Goal: Task Accomplishment & Management: Complete application form

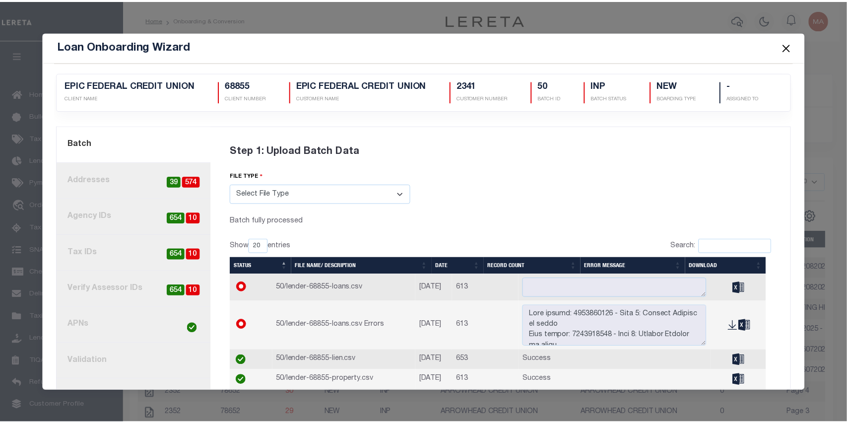
scroll to position [63, 0]
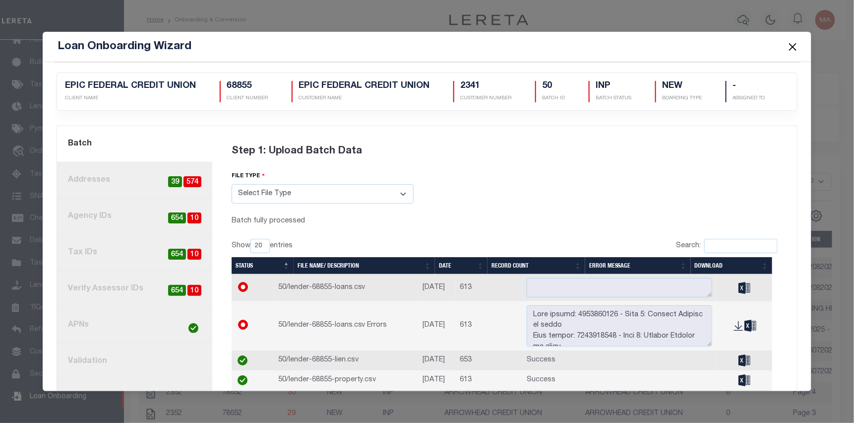
drag, startPoint x: 792, startPoint y: 46, endPoint x: 591, endPoint y: 70, distance: 201.9
click at [792, 46] on button "Close" at bounding box center [793, 46] width 13 height 13
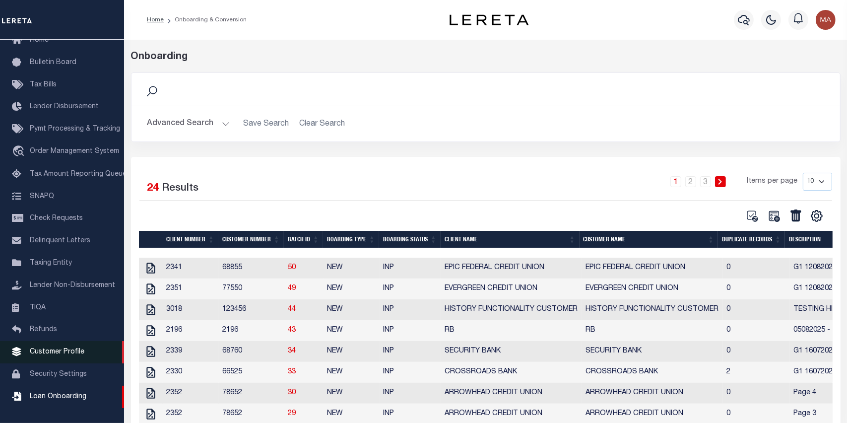
click at [66, 348] on span "Customer Profile" at bounding box center [57, 351] width 55 height 7
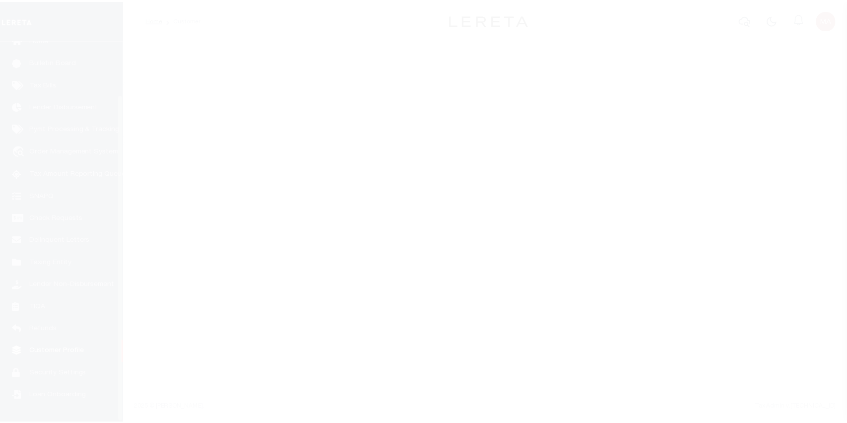
scroll to position [63, 0]
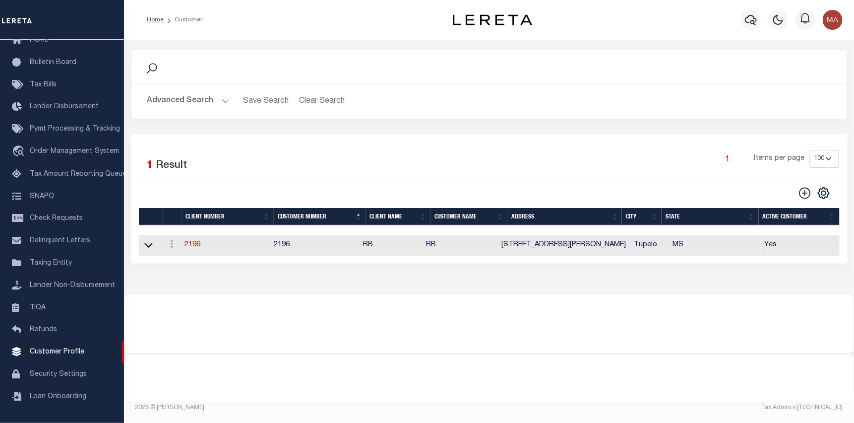
click at [205, 99] on button "Advanced Search" at bounding box center [188, 100] width 82 height 19
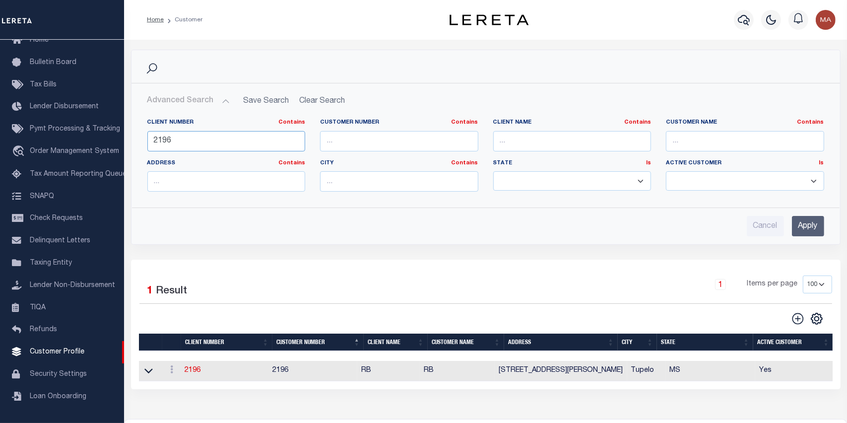
drag, startPoint x: 219, startPoint y: 137, endPoint x: 152, endPoint y: 134, distance: 67.0
click at [152, 134] on input "2196" at bounding box center [226, 141] width 158 height 20
type input "96013"
click at [802, 225] on input "Apply" at bounding box center [808, 226] width 32 height 20
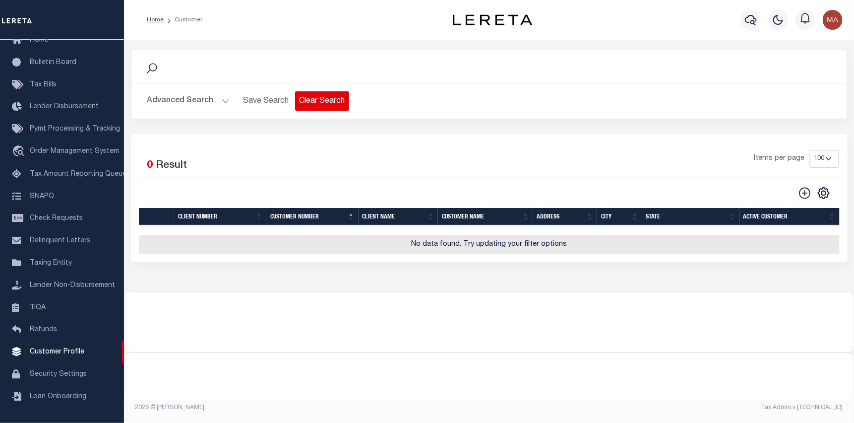
click at [333, 101] on button "Clear Search" at bounding box center [322, 100] width 54 height 19
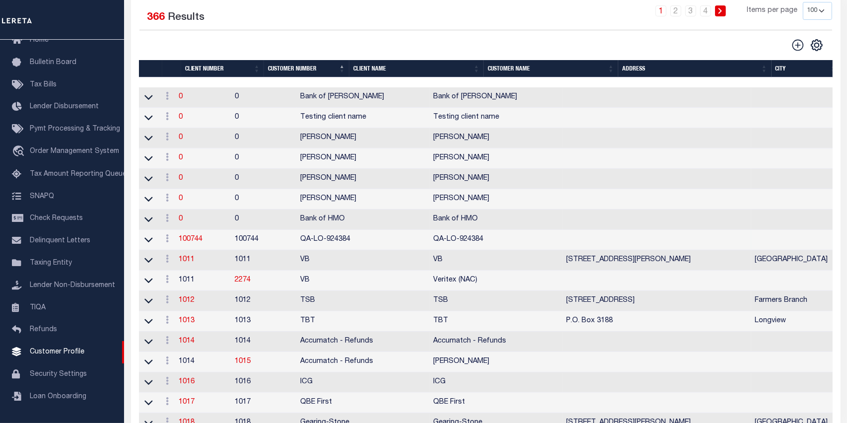
scroll to position [149, 0]
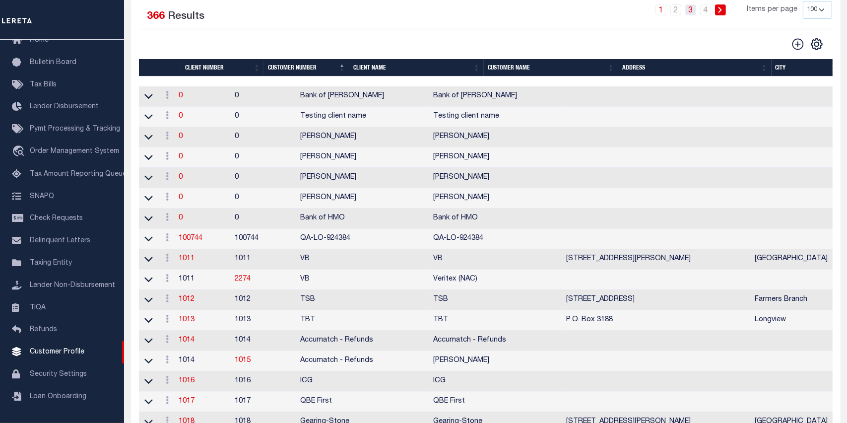
click at [692, 12] on link "3" at bounding box center [690, 9] width 11 height 11
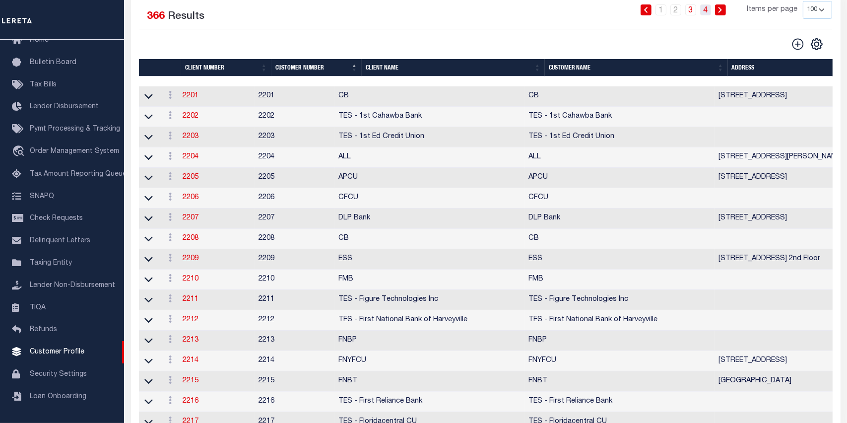
click at [705, 12] on link "4" at bounding box center [705, 9] width 11 height 11
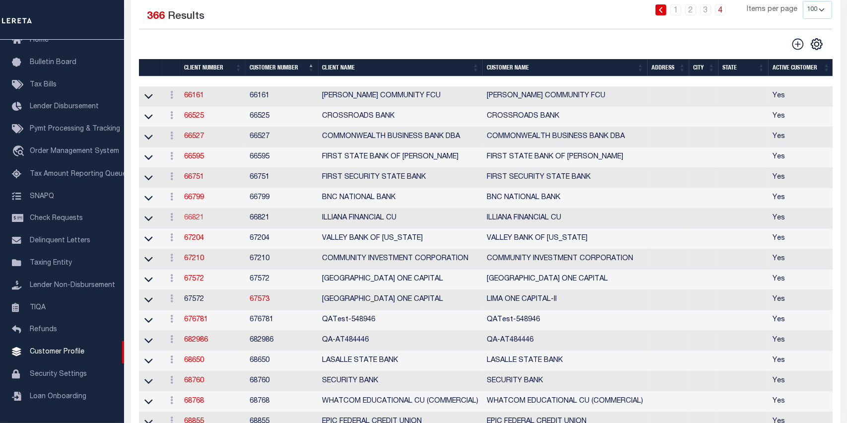
click at [194, 219] on link "66821" at bounding box center [194, 217] width 20 height 7
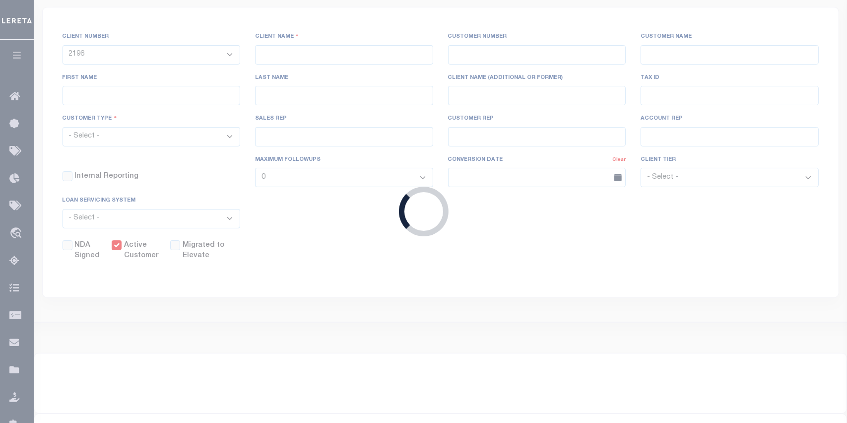
select select
type input "ILLIANA FINANCIAL CU"
type input "66821"
type input "ILLIANA FINANCIAL CU"
select select "Mixed Portfolio"
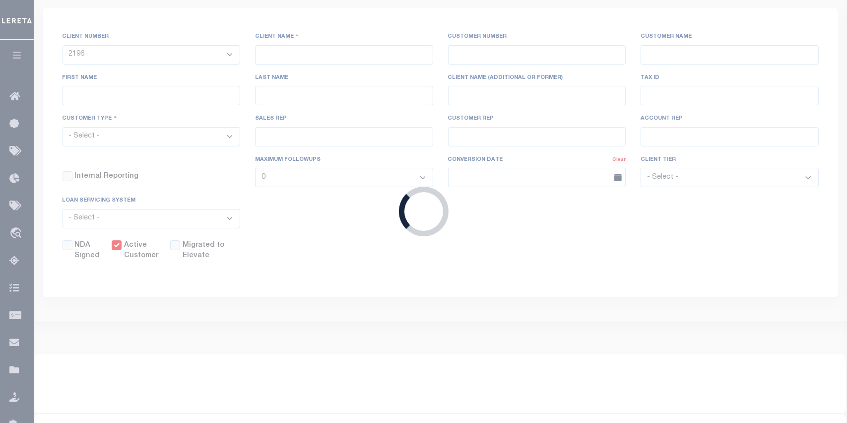
type input "INS2"
type input "CUSTOMER SERVICE"
type input "04/15/2008"
select select
checkbox input "false"
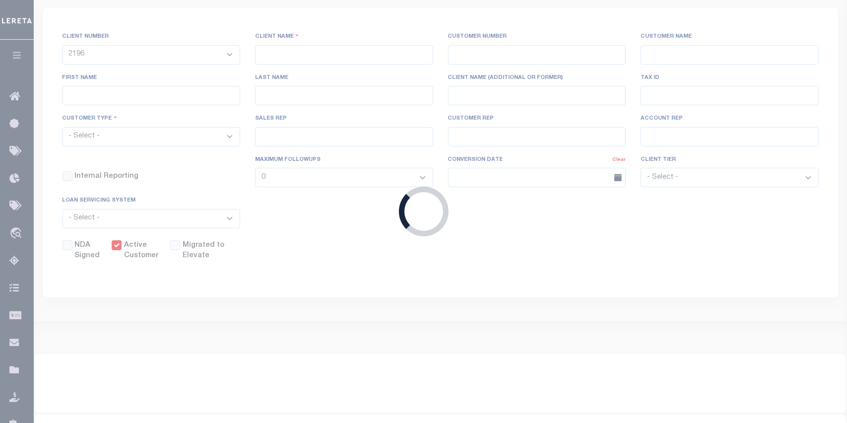
checkbox input "true"
select select
checkbox input "false"
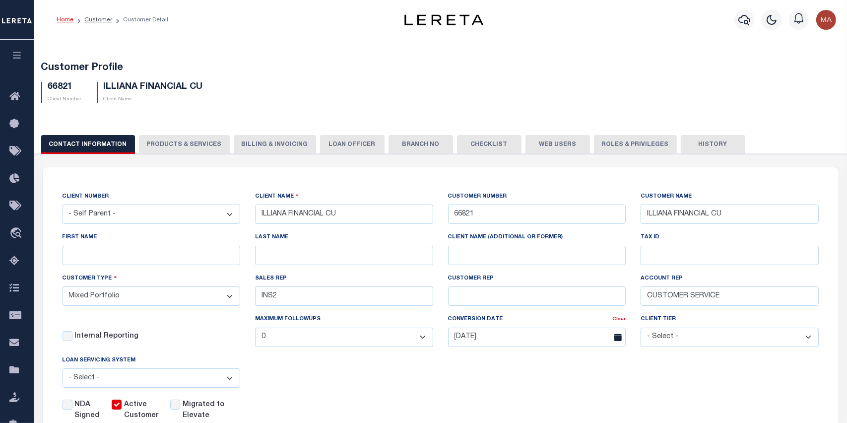
click at [175, 142] on button "PRODUCTS & SERVICES" at bounding box center [184, 144] width 91 height 19
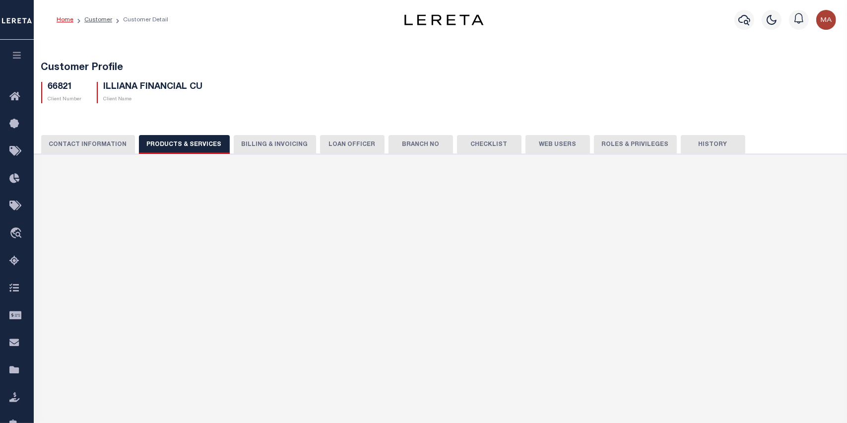
radio input "true"
checkbox input "true"
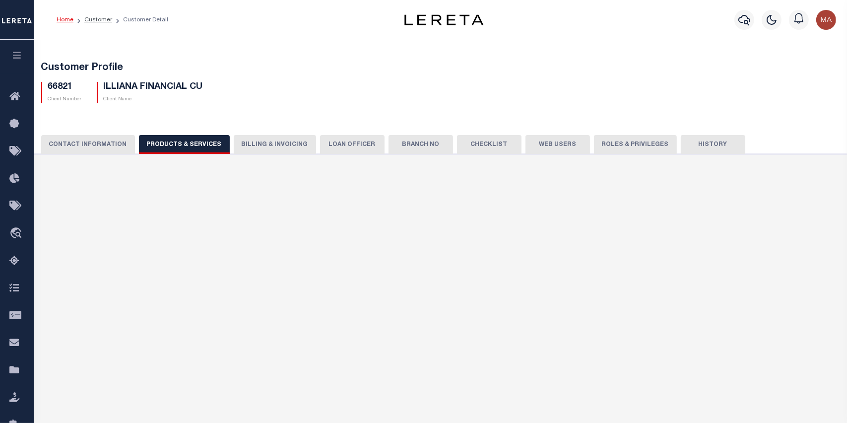
checkbox input "true"
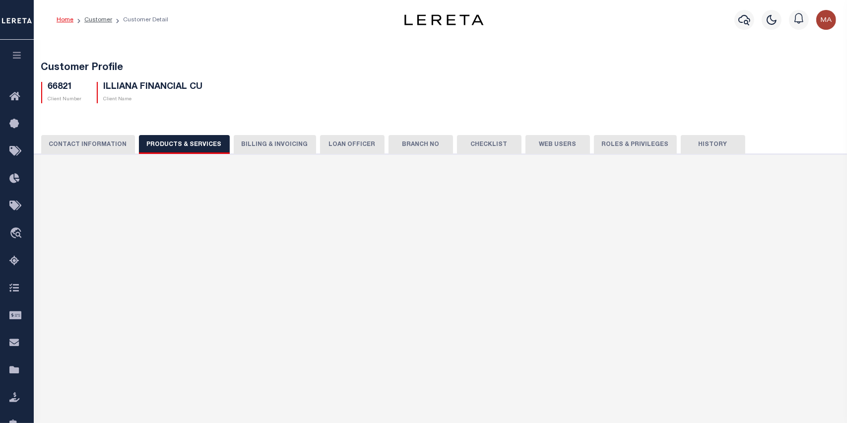
checkbox input "true"
